Goal: Information Seeking & Learning: Learn about a topic

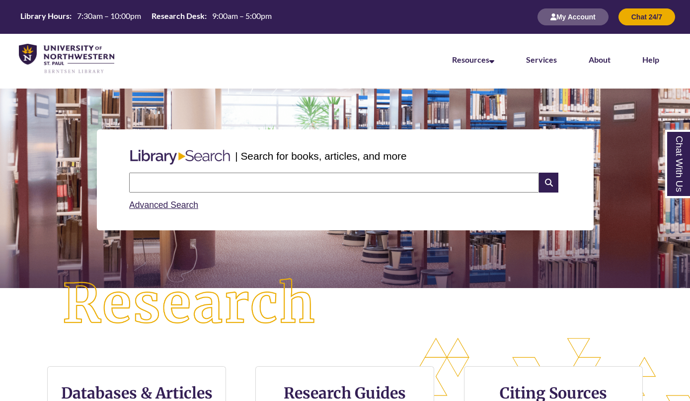
paste input "**********"
type input "**********"
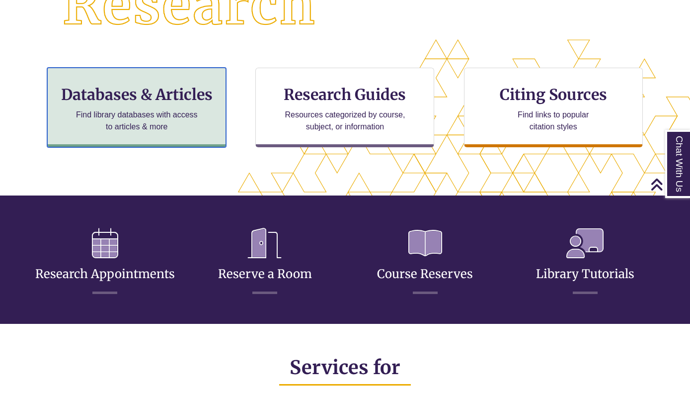
click at [158, 96] on h3 "Databases & Articles" at bounding box center [137, 94] width 162 height 19
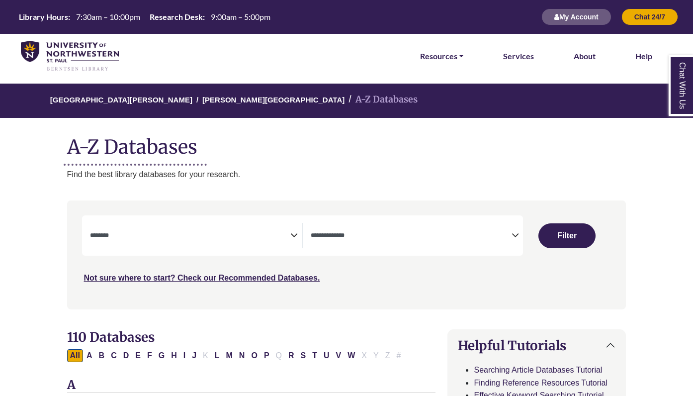
select select "Database Subject Filter"
select select "Database Types Filter"
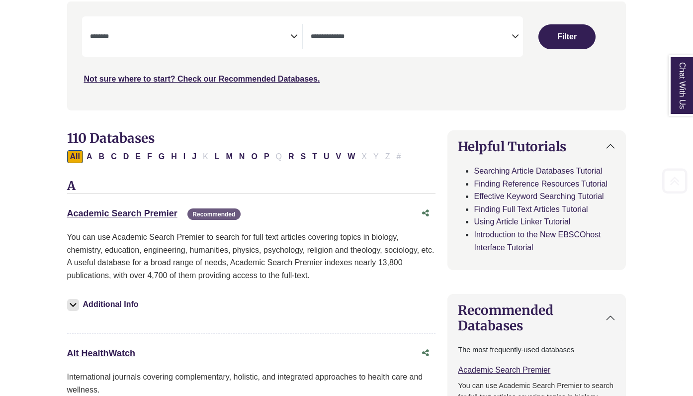
scroll to position [248, 0]
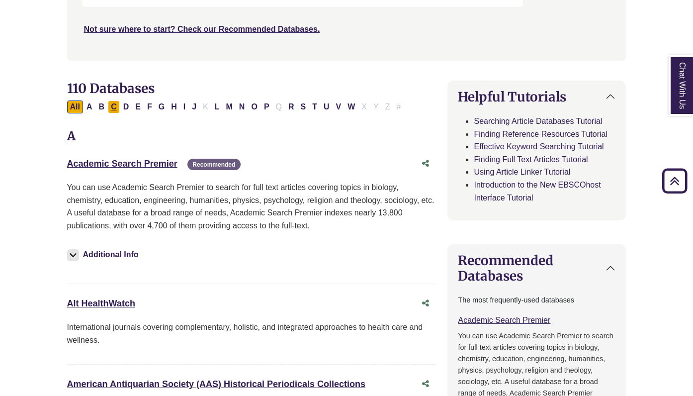
click at [113, 104] on button "C" at bounding box center [114, 106] width 12 height 13
select select "Database Subject Filter"
select select "Database Types Filter"
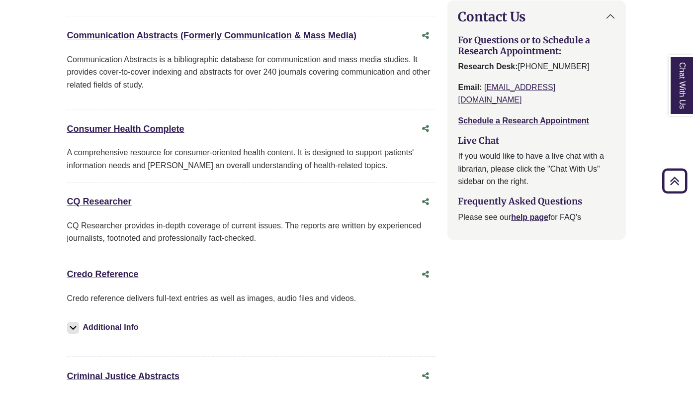
scroll to position [1143, 0]
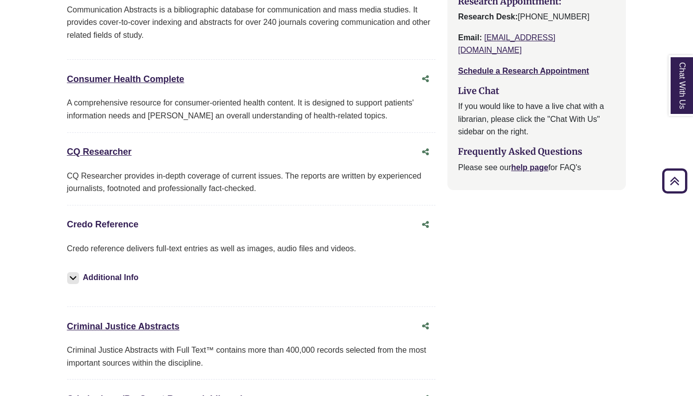
click at [97, 224] on link "Credo Reference This link opens in a new window" at bounding box center [103, 224] width 72 height 10
